Goal: Task Accomplishment & Management: Complete application form

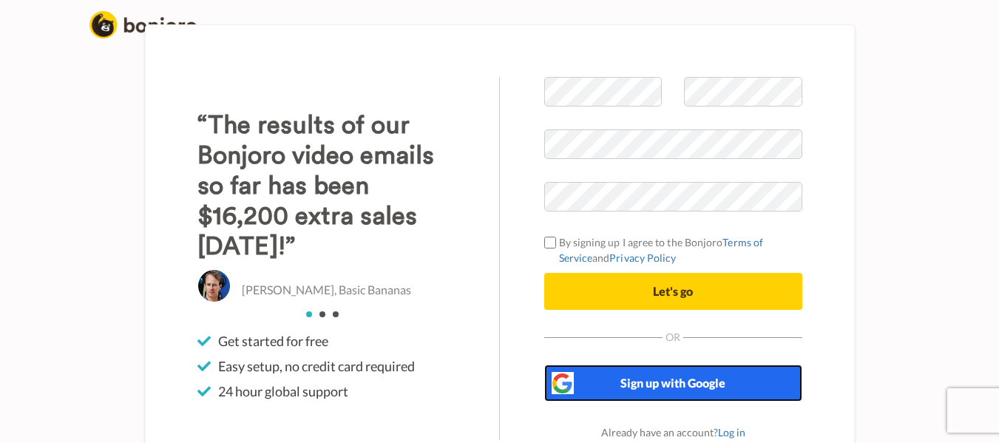
click at [663, 377] on span "Sign up with Google" at bounding box center [672, 383] width 105 height 14
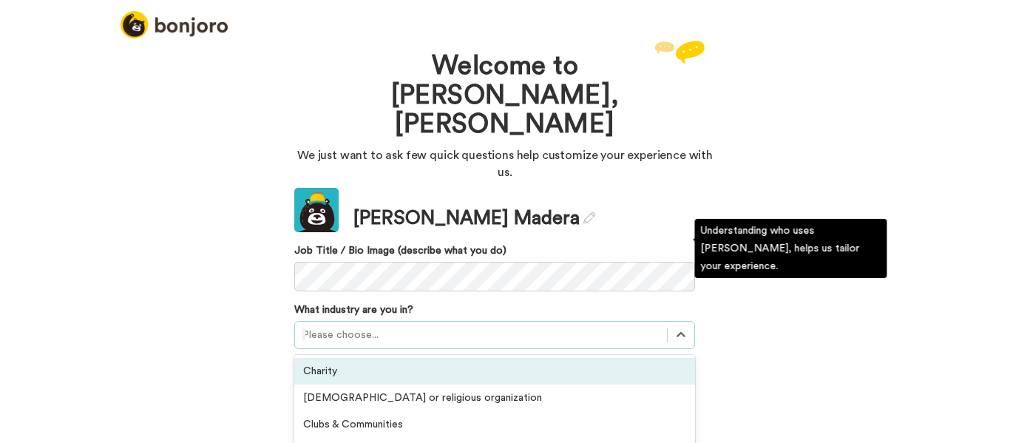
click at [422, 321] on div "option Charity focused, 1 of 21. 21 results available. Use Up and Down to choos…" at bounding box center [494, 335] width 401 height 28
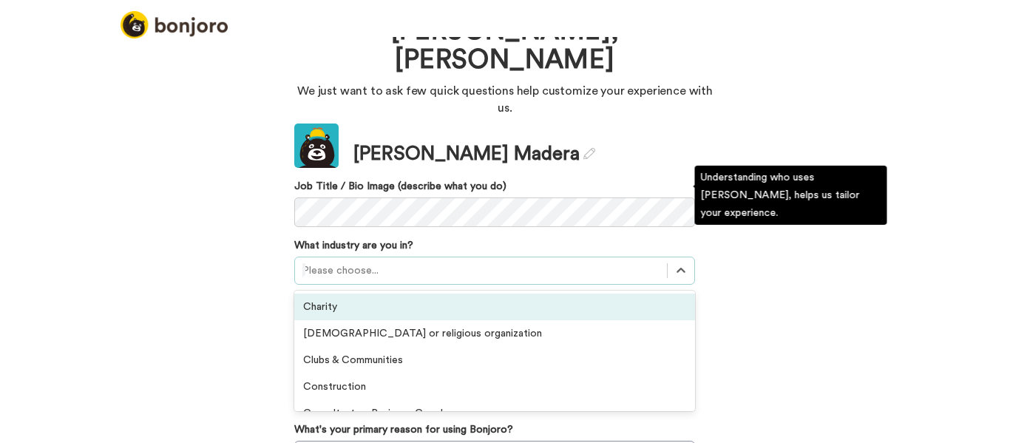
scroll to position [64, 0]
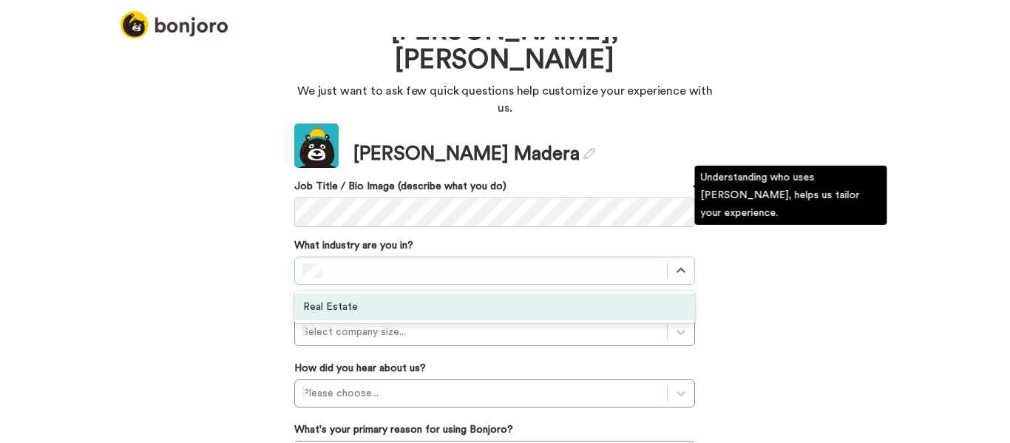
click at [373, 294] on div "Real Estate" at bounding box center [494, 307] width 401 height 27
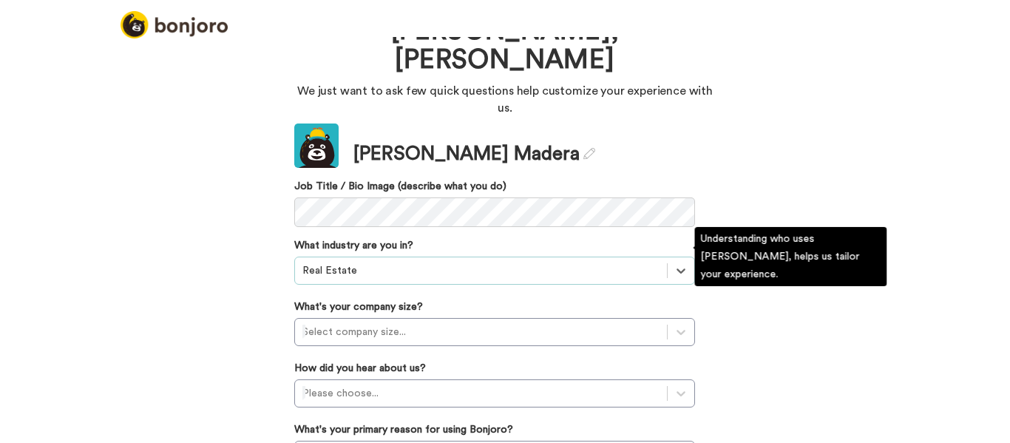
click at [360, 323] on div at bounding box center [480, 332] width 357 height 18
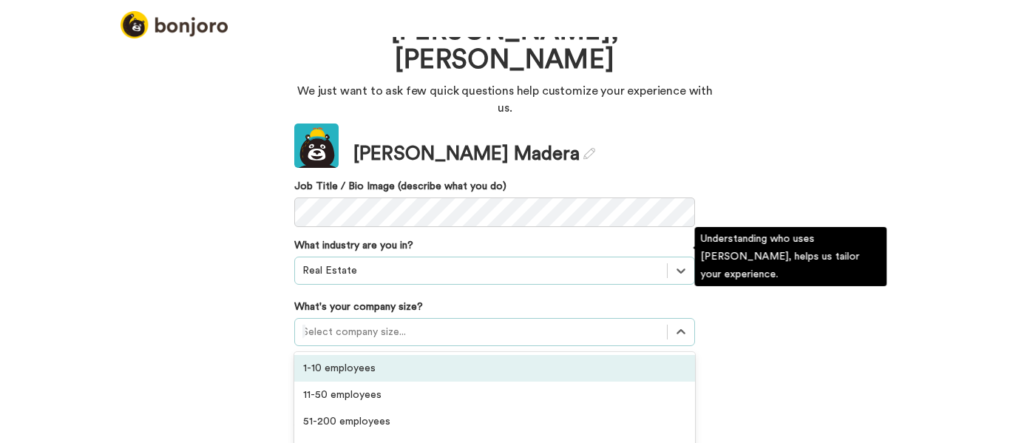
click at [348, 355] on div "1-10 employees" at bounding box center [494, 368] width 401 height 27
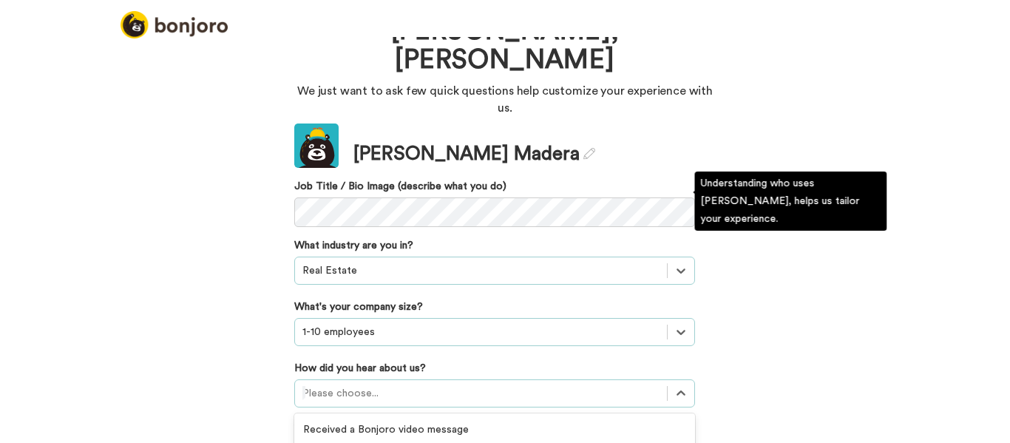
click at [350, 379] on div "option GIF Signature Maker focused, 4 of 20. 20 results available. Use Up and D…" at bounding box center [494, 393] width 401 height 28
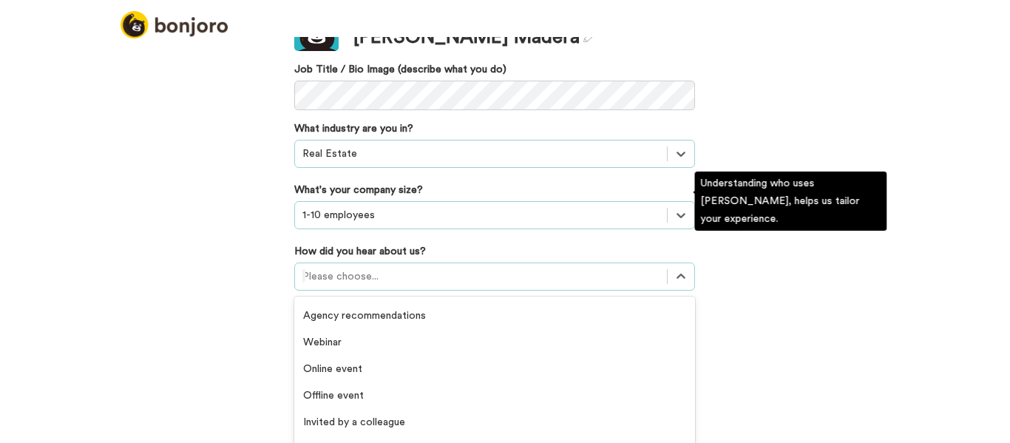
scroll to position [0, 0]
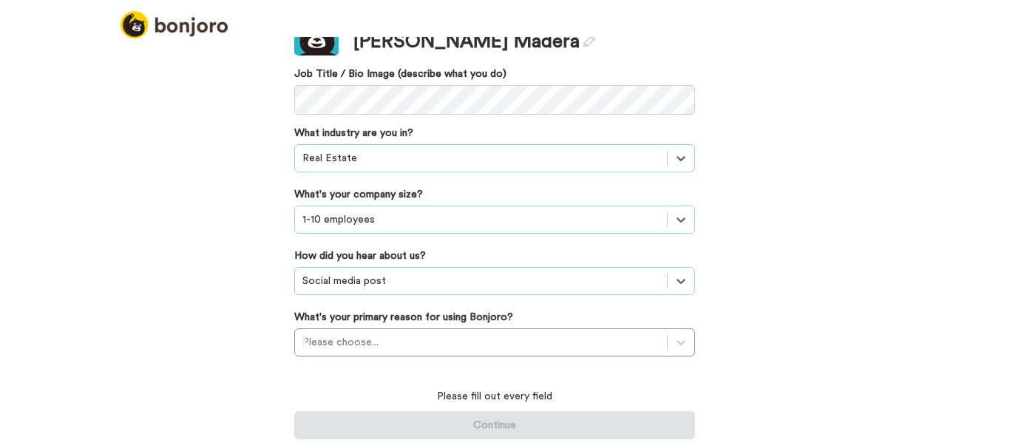
scroll to position [101, 0]
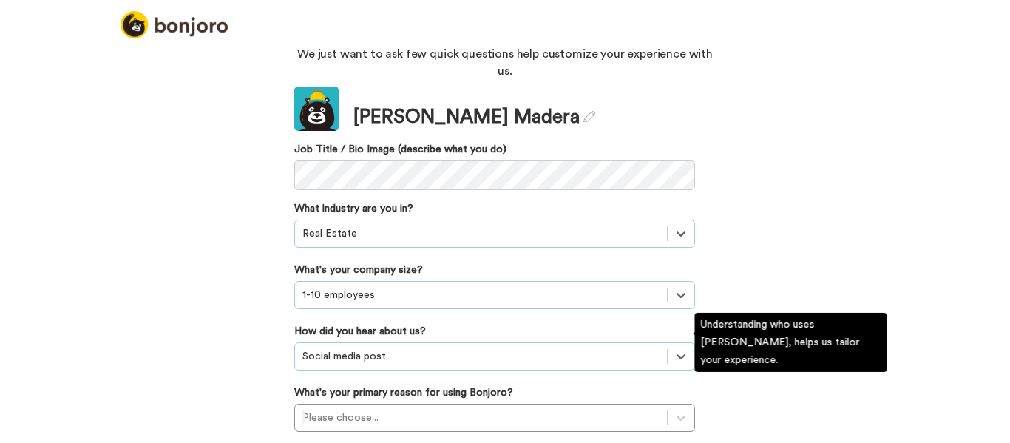
click at [375, 404] on div "Please choose..." at bounding box center [494, 418] width 401 height 28
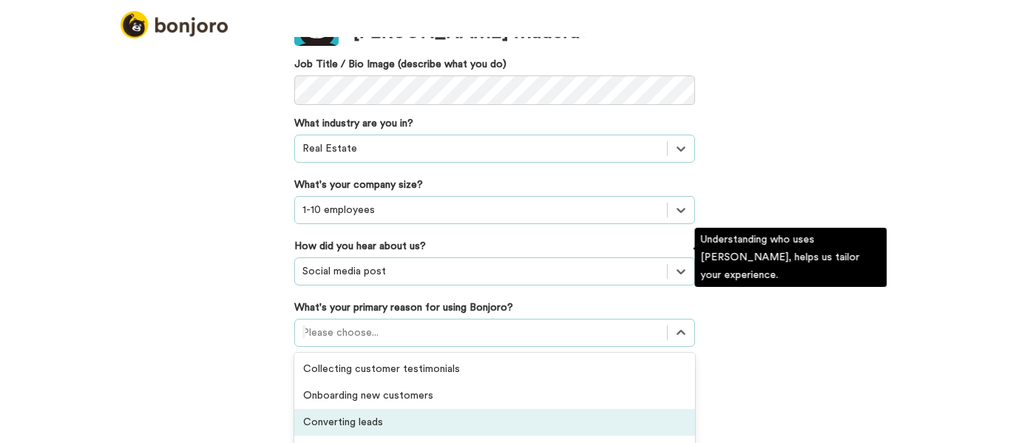
click at [417, 409] on div "Converting leads" at bounding box center [494, 422] width 401 height 27
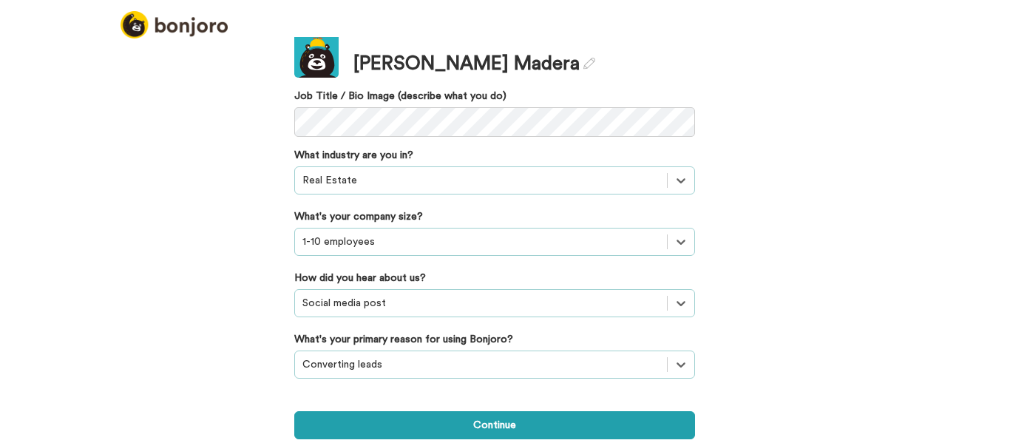
scroll to position [79, 0]
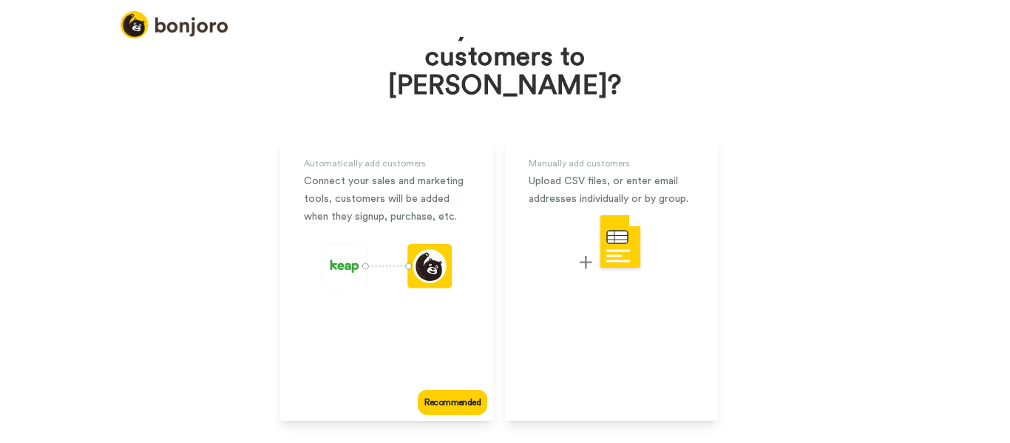
scroll to position [115, 0]
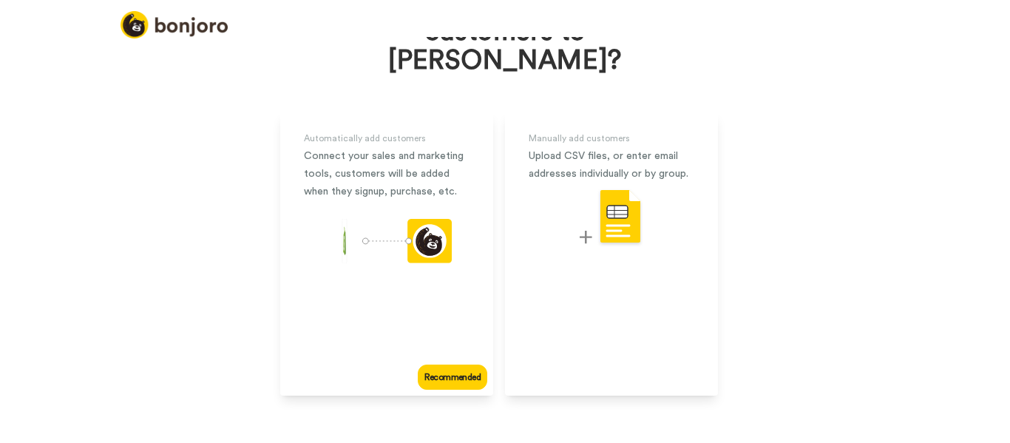
click at [445, 365] on div "Recommended" at bounding box center [453, 377] width 70 height 25
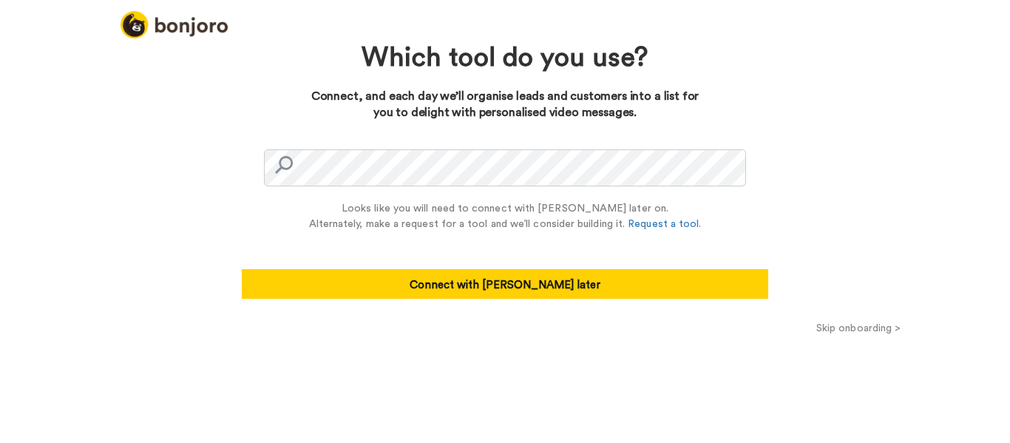
drag, startPoint x: 579, startPoint y: 277, endPoint x: 584, endPoint y: 254, distance: 23.5
click at [584, 254] on div "Looks like you will need to connect with Zapier later on. Alternately, make a r…" at bounding box center [505, 242] width 527 height 112
click at [579, 273] on button "Connect with Zapier later" at bounding box center [505, 284] width 527 height 30
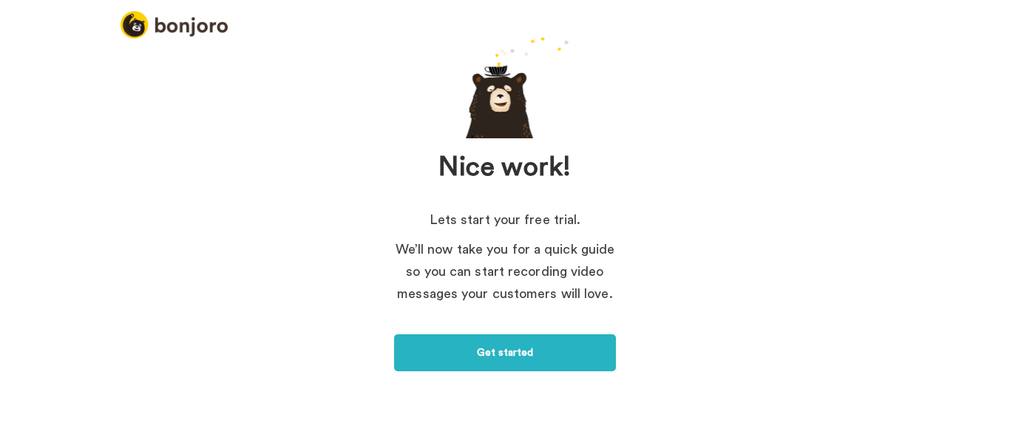
scroll to position [119, 0]
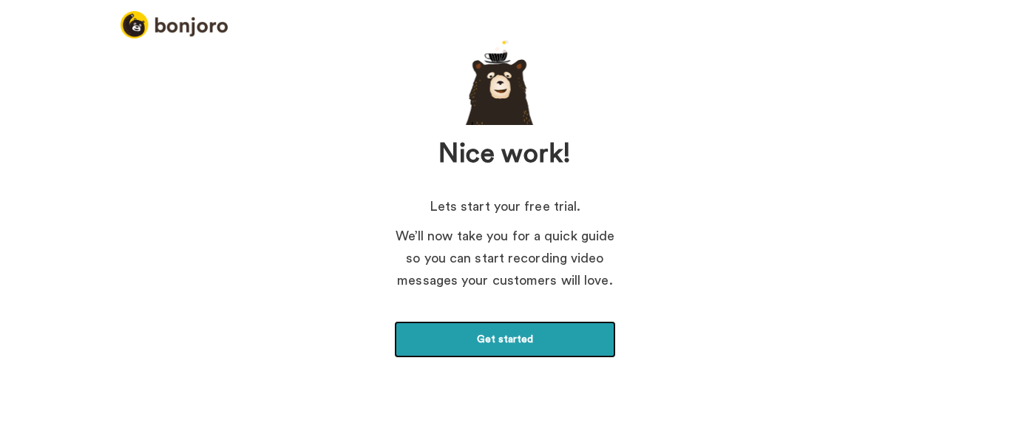
click at [540, 332] on link "Get started" at bounding box center [505, 339] width 222 height 37
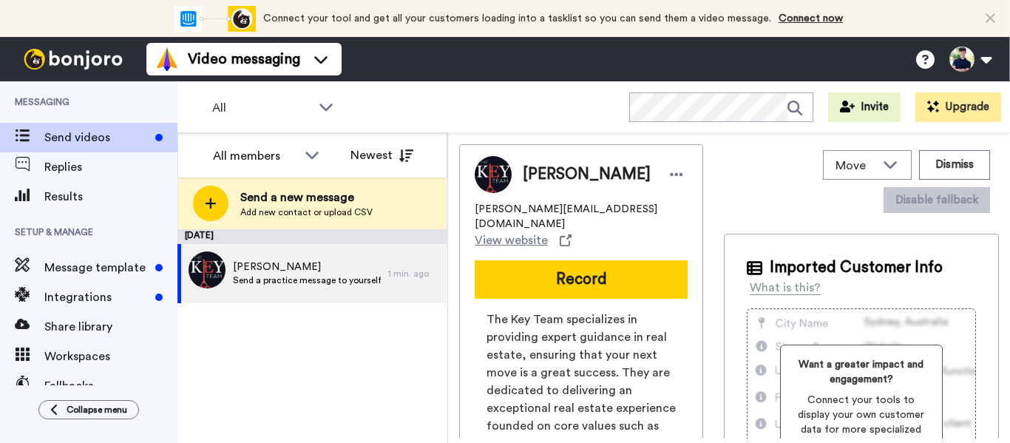
scroll to position [74, 0]
